Goal: Task Accomplishment & Management: Use online tool/utility

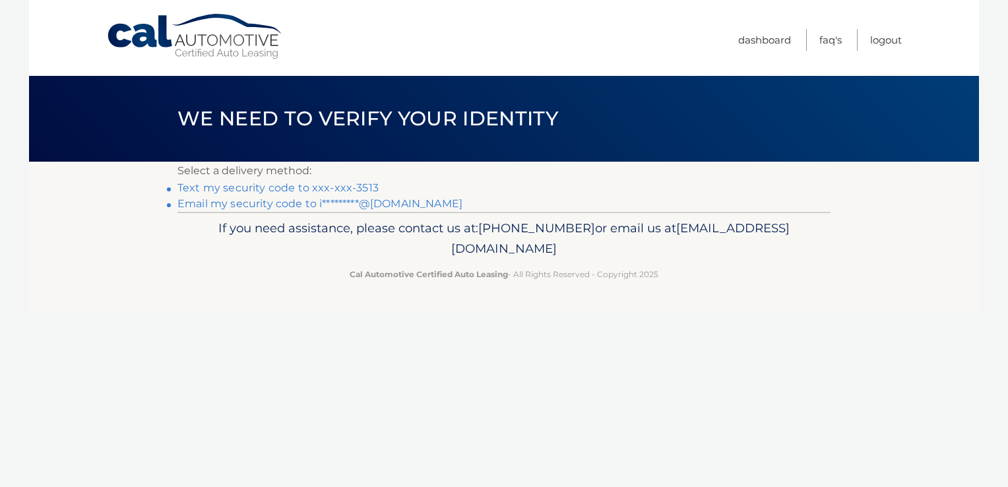
click at [358, 183] on link "Text my security code to xxx-xxx-3513" at bounding box center [278, 187] width 201 height 13
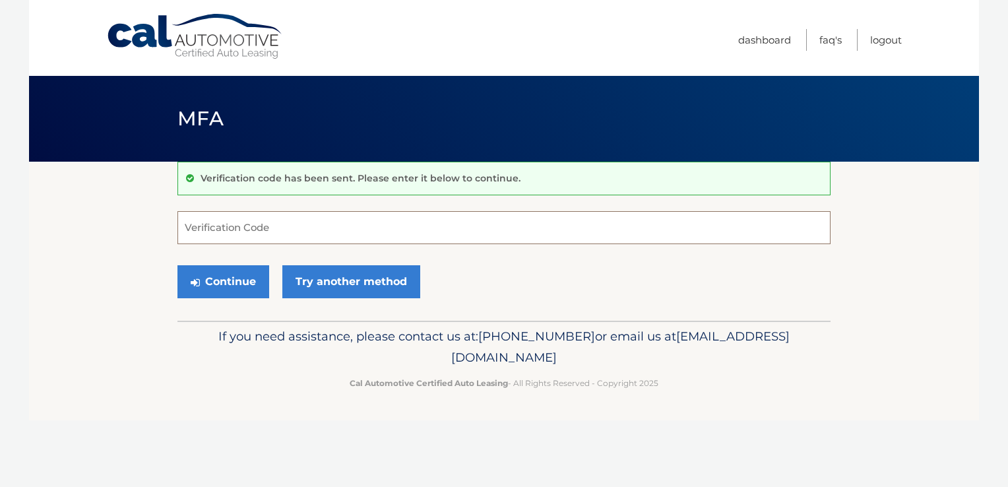
drag, startPoint x: 350, startPoint y: 239, endPoint x: 354, endPoint y: 230, distance: 9.8
click at [354, 230] on input "Verification Code" at bounding box center [504, 227] width 653 height 33
type input "697522"
click at [232, 286] on button "Continue" at bounding box center [224, 281] width 92 height 33
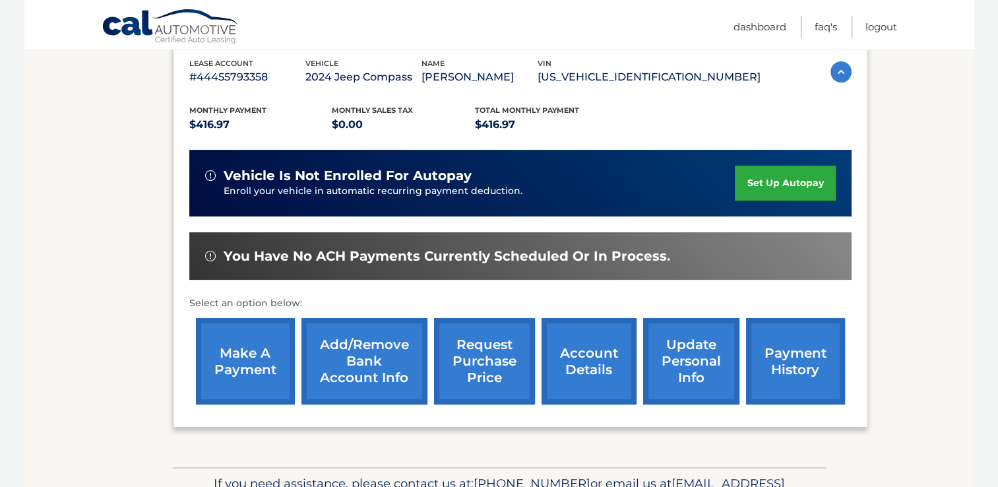
scroll to position [264, 0]
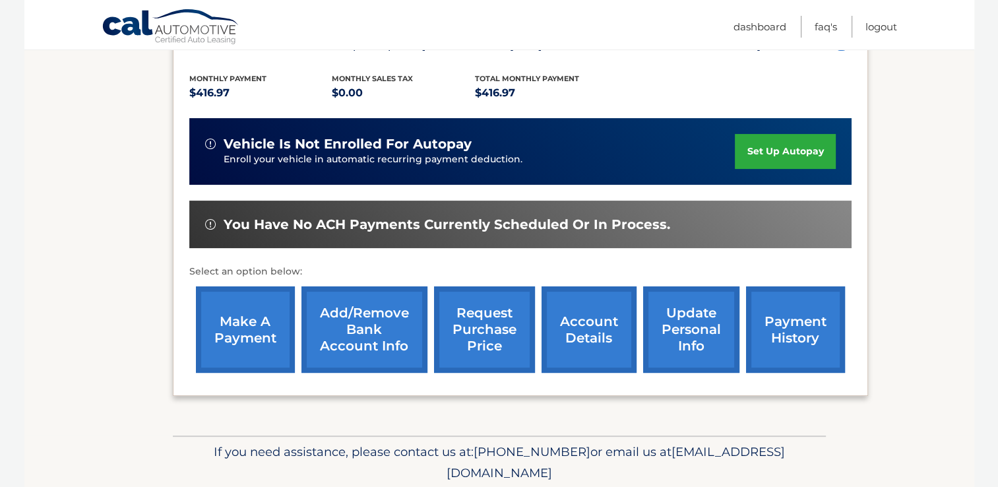
click at [273, 339] on link "make a payment" at bounding box center [245, 329] width 99 height 86
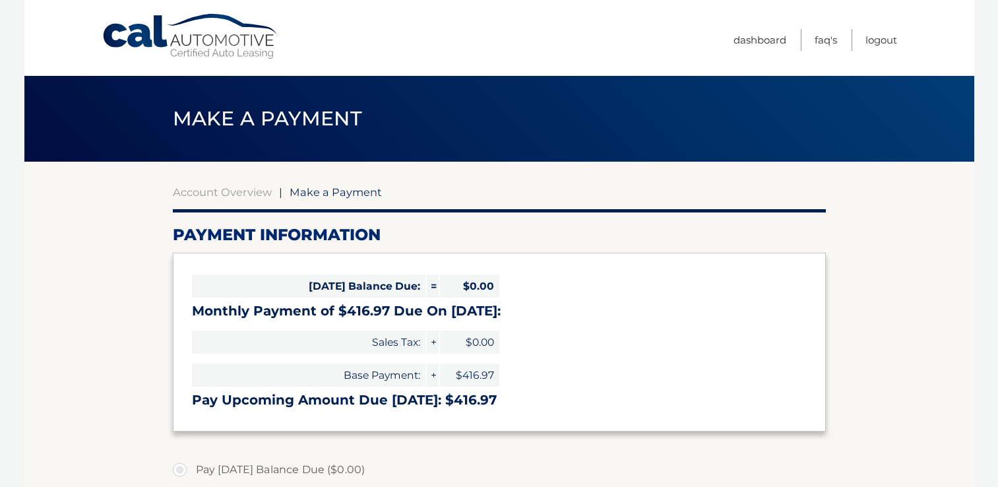
select select "NDg5NjVmNGItY2FhMS00MzNjLTkzN2EtMzg5MDE4NWY0NzI4"
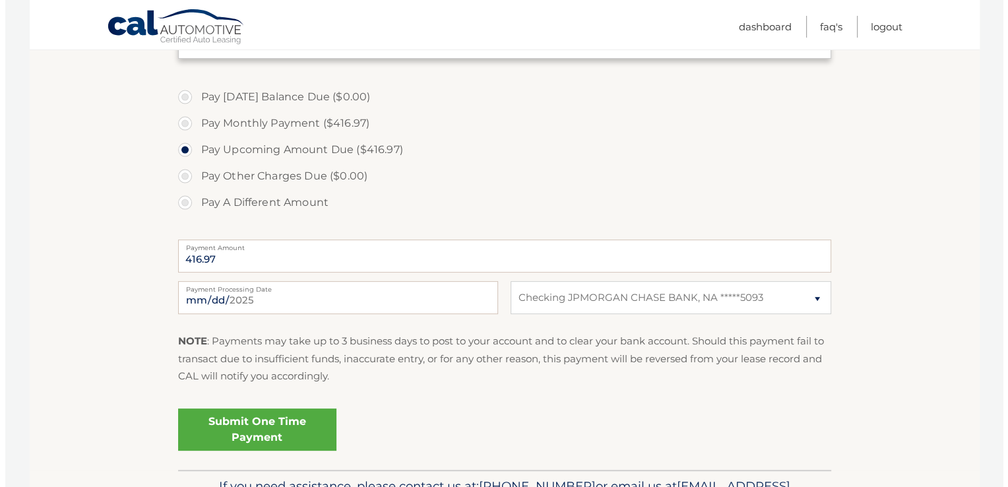
scroll to position [396, 0]
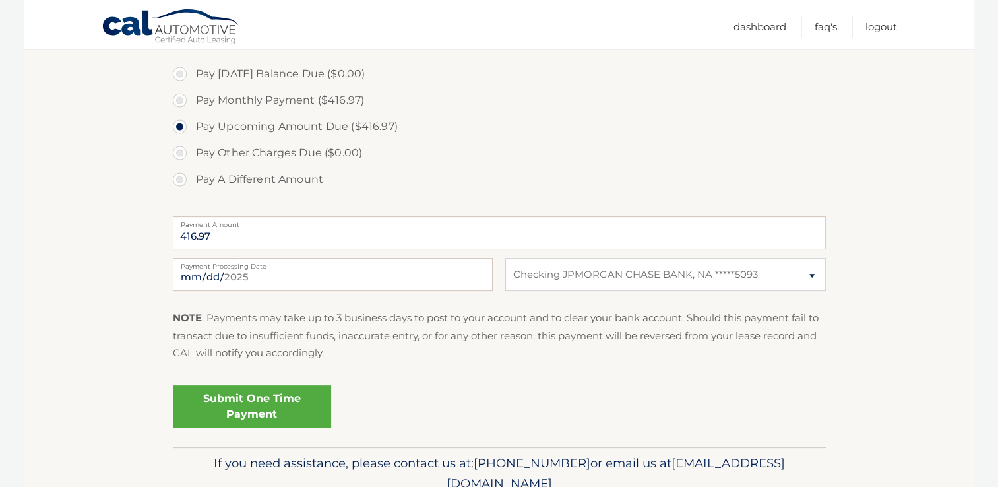
click at [261, 393] on link "Submit One Time Payment" at bounding box center [252, 406] width 158 height 42
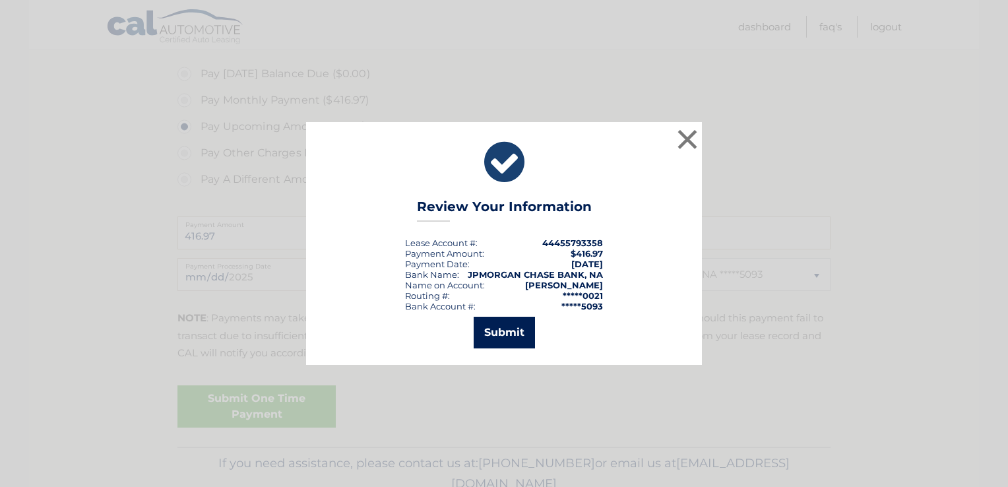
click at [495, 327] on button "Submit" at bounding box center [504, 333] width 61 height 32
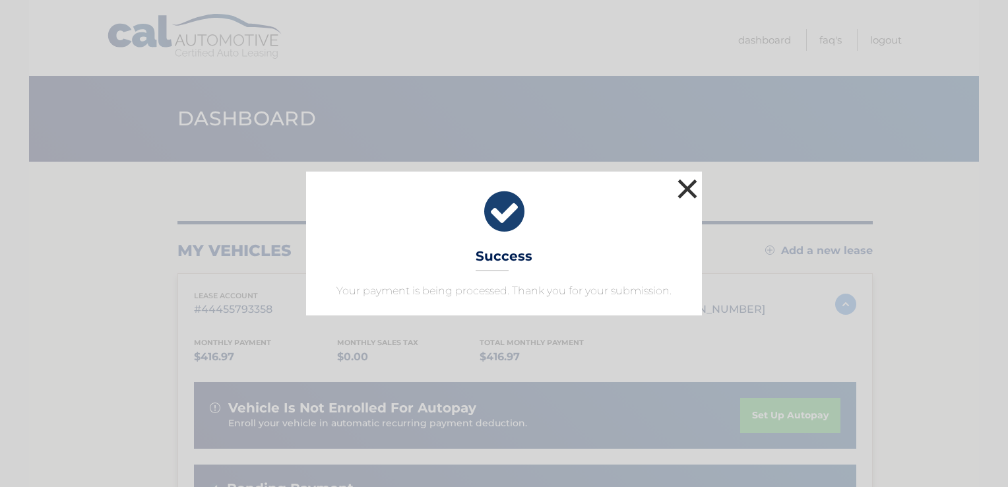
click at [687, 195] on button "×" at bounding box center [687, 189] width 26 height 26
